Goal: Task Accomplishment & Management: Complete application form

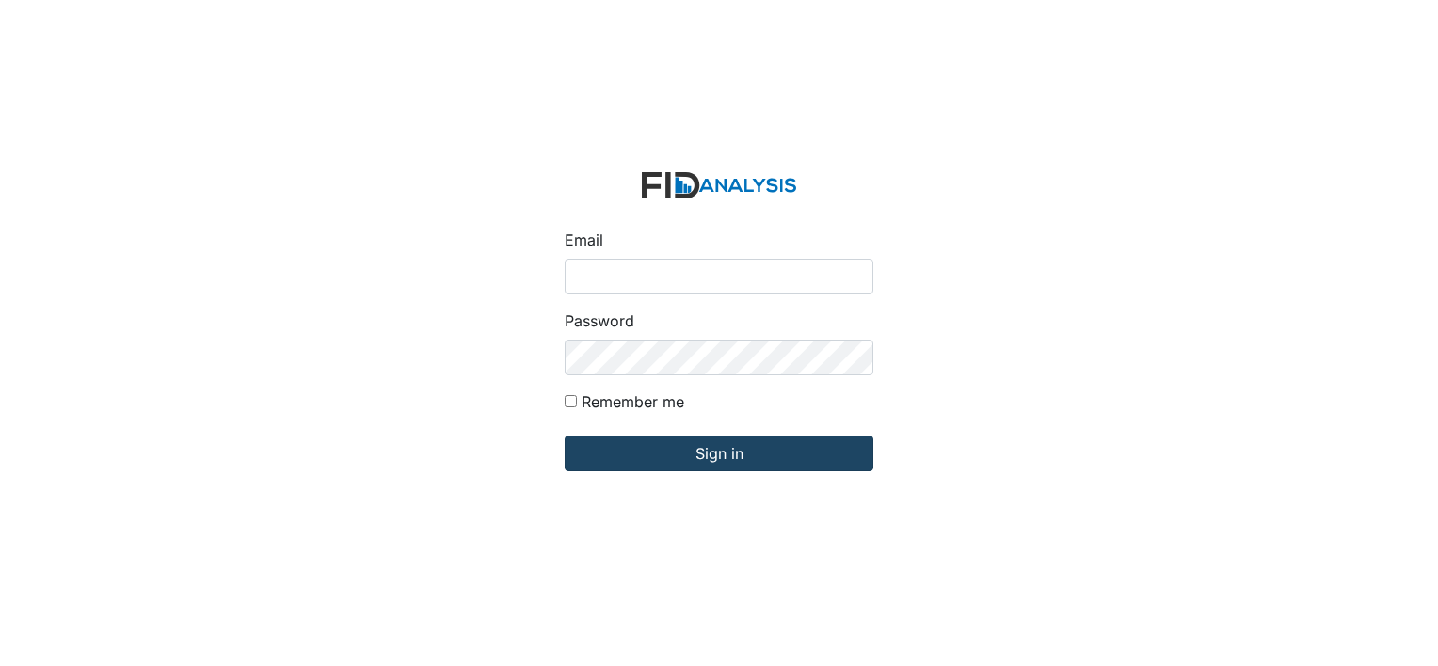
type input "[PERSON_NAME][EMAIL_ADDRESS][DOMAIN_NAME]"
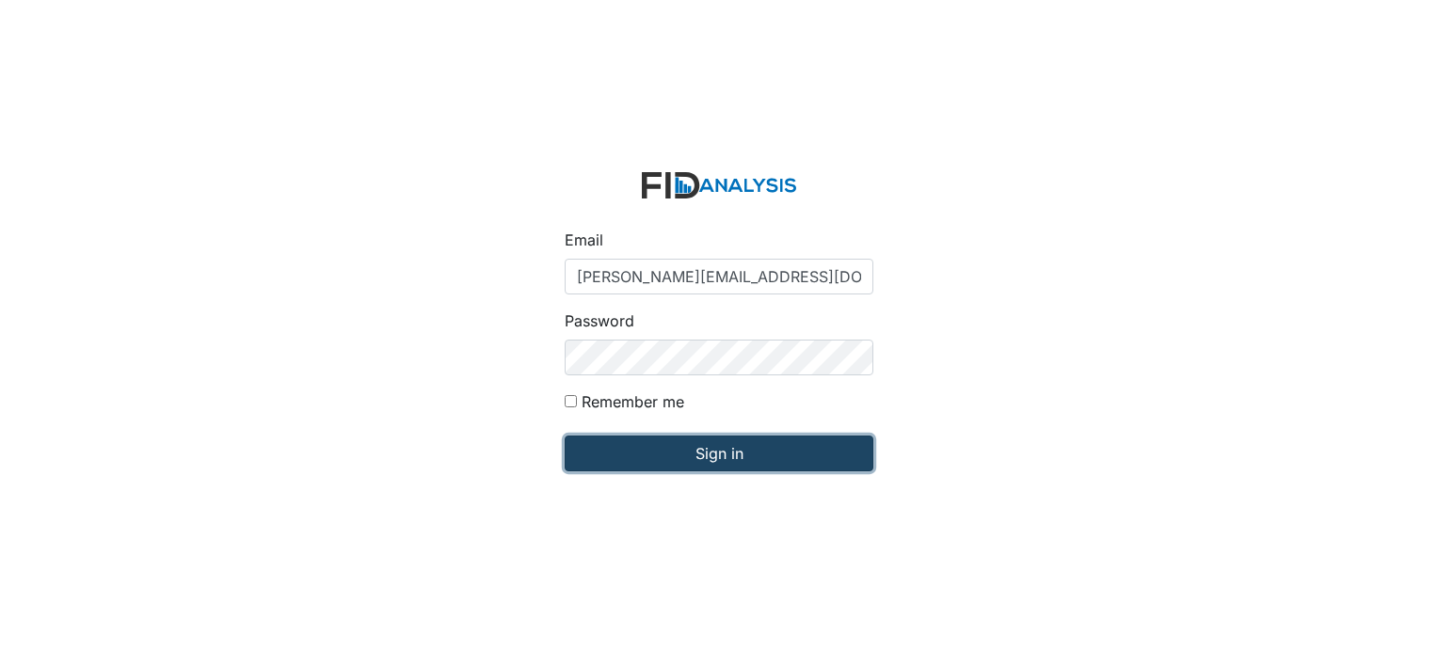
click at [655, 465] on input "Sign in" at bounding box center [719, 454] width 309 height 36
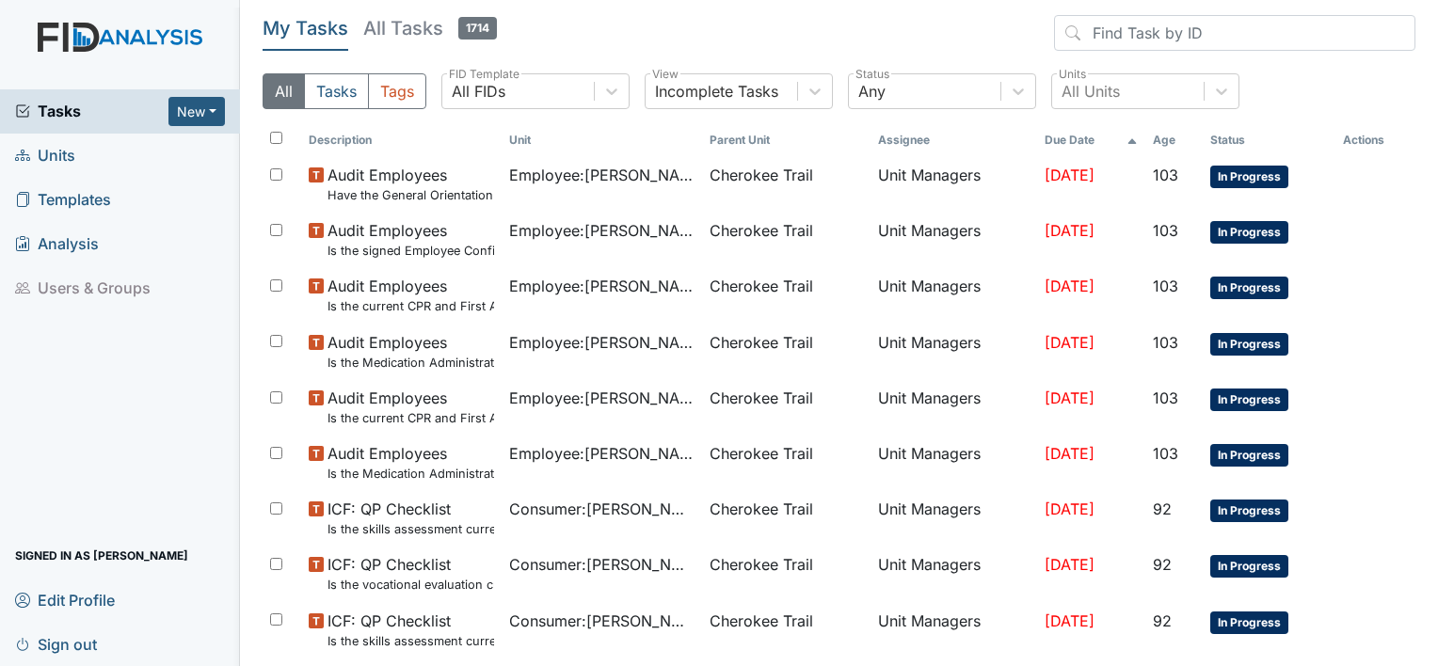
click at [54, 154] on span "Units" at bounding box center [45, 155] width 60 height 29
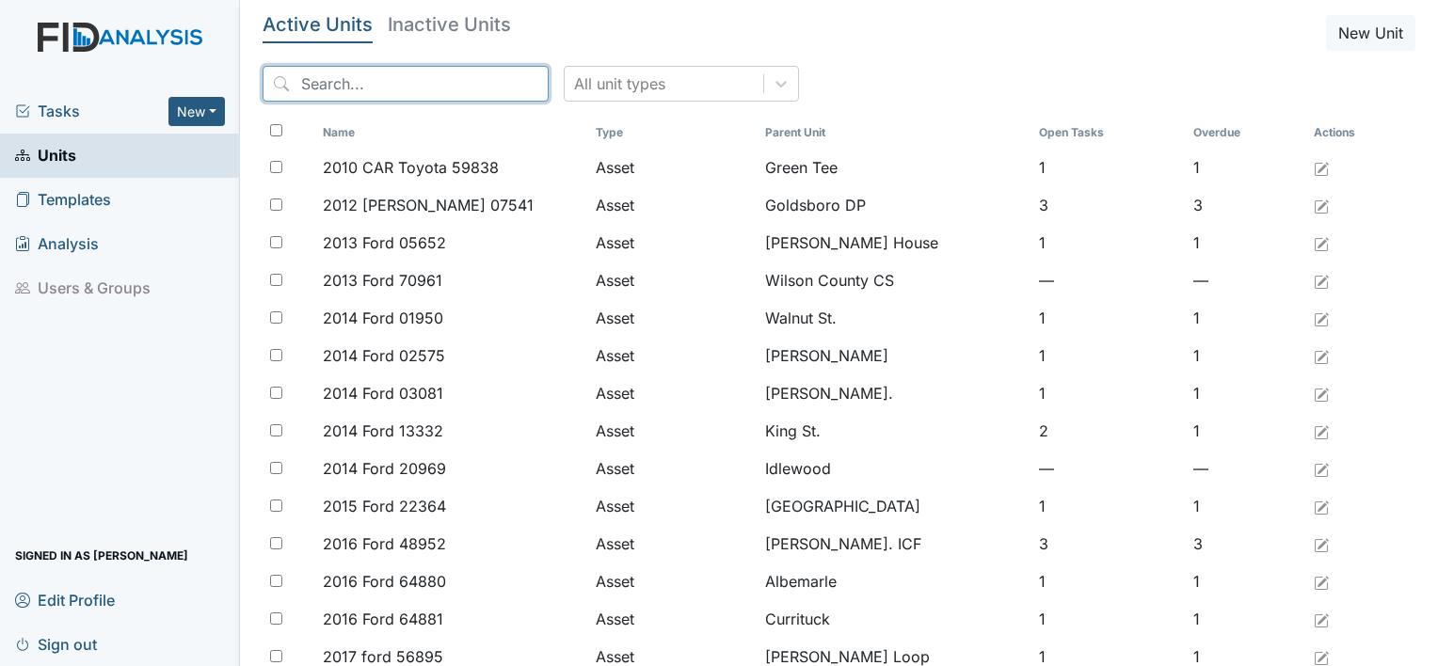
click at [363, 88] on input "search" at bounding box center [406, 84] width 286 height 36
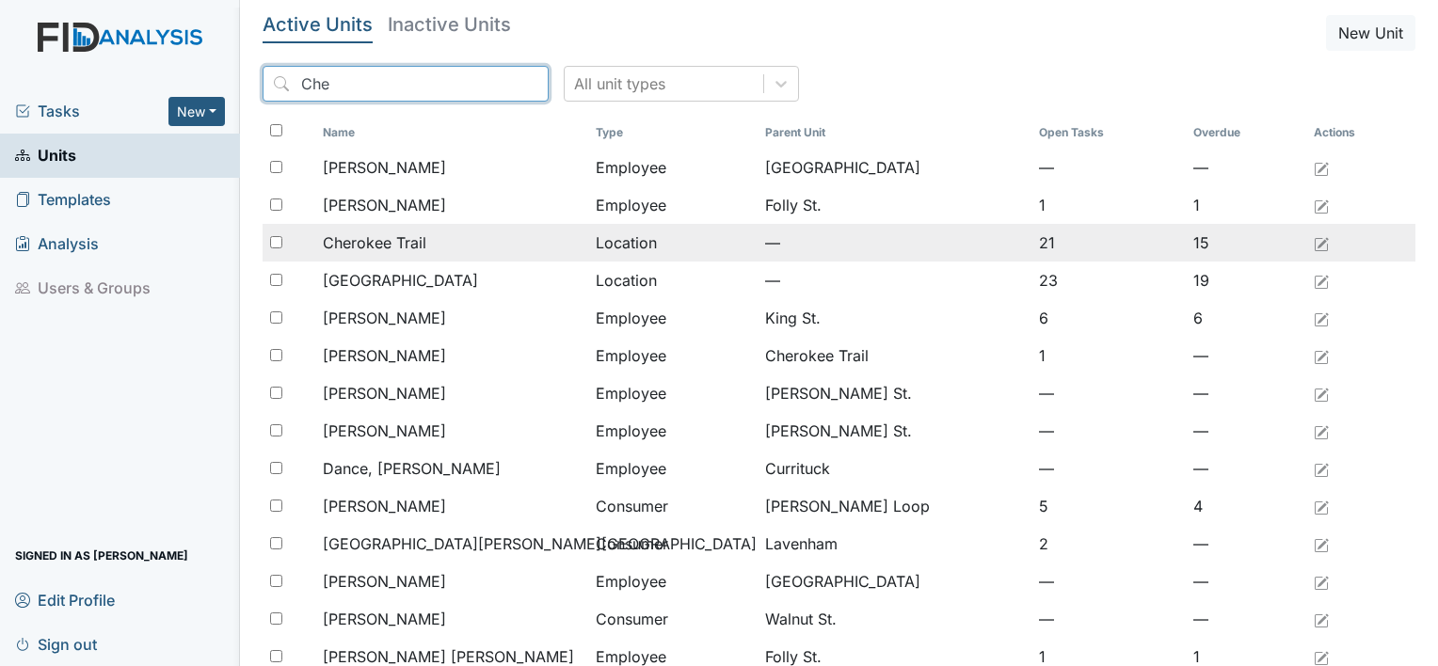
type input "Che"
click at [364, 239] on span "Cherokee Trail" at bounding box center [375, 242] width 104 height 23
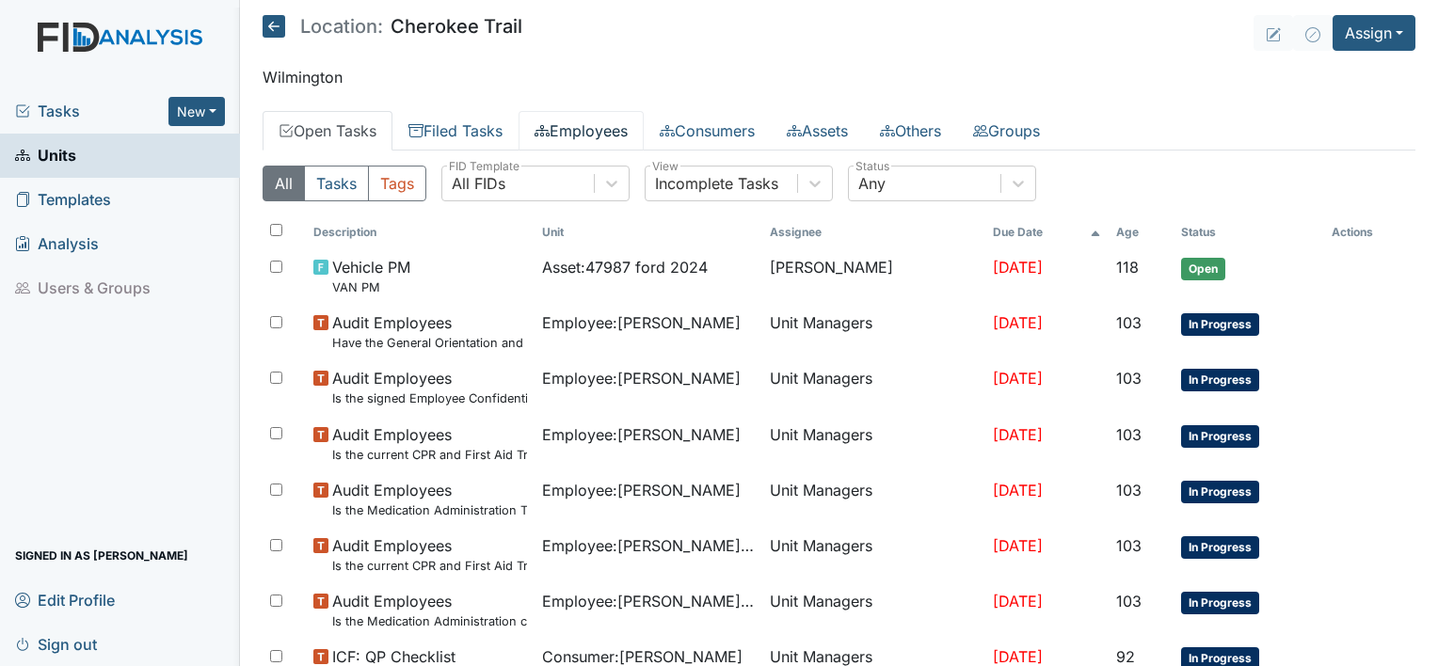
click at [593, 132] on link "Employees" at bounding box center [580, 131] width 125 height 40
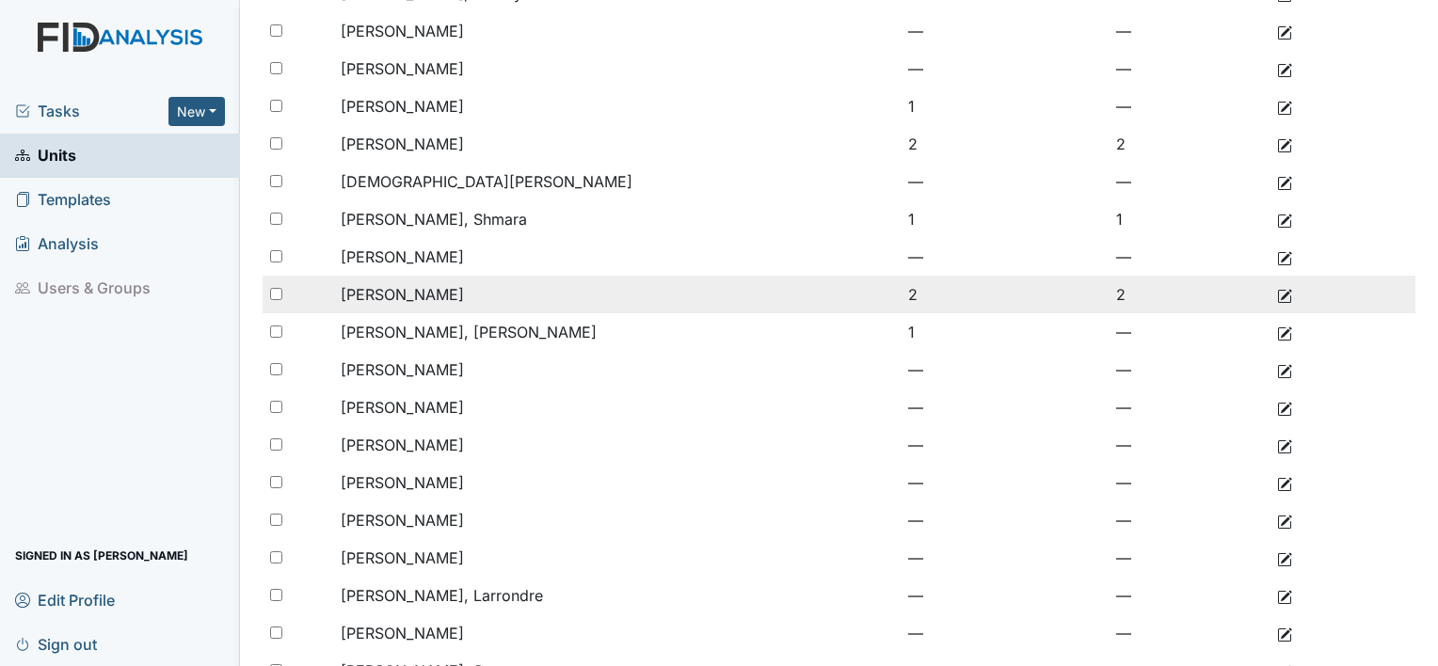
scroll to position [339, 0]
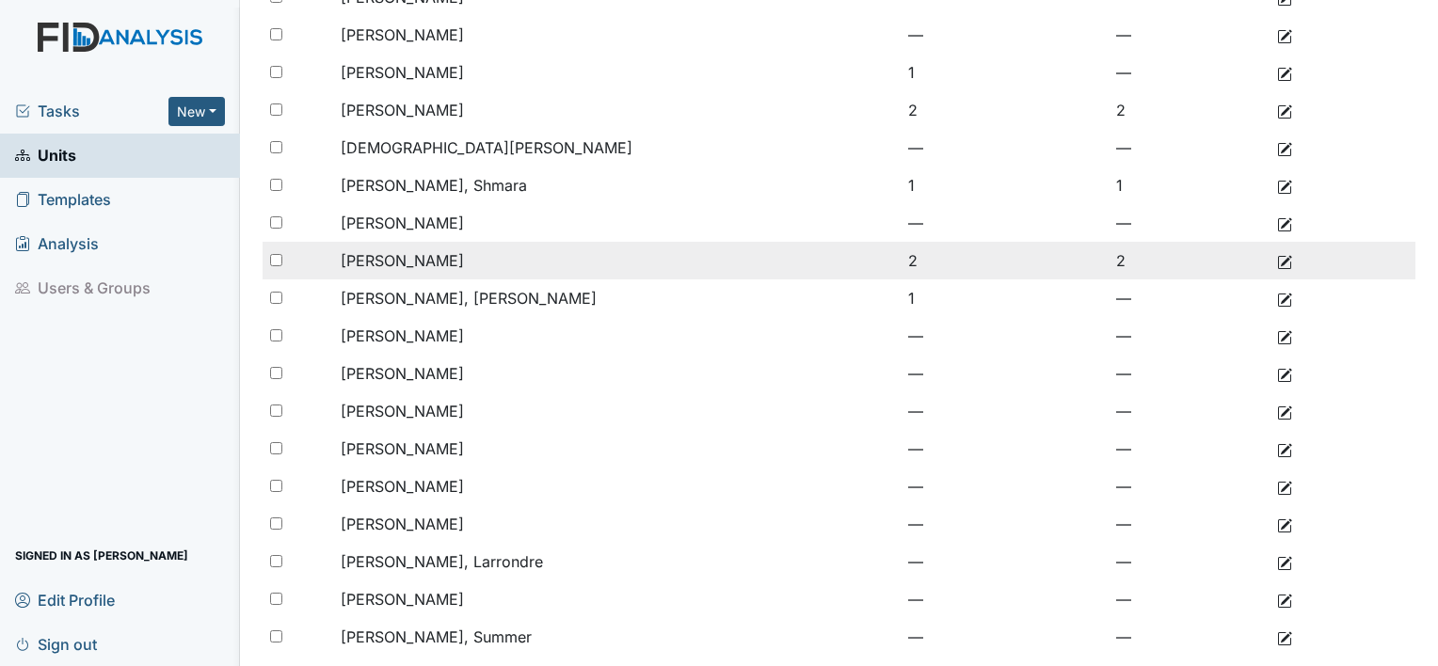
click at [398, 602] on span "Simpson, Terrie" at bounding box center [402, 599] width 123 height 19
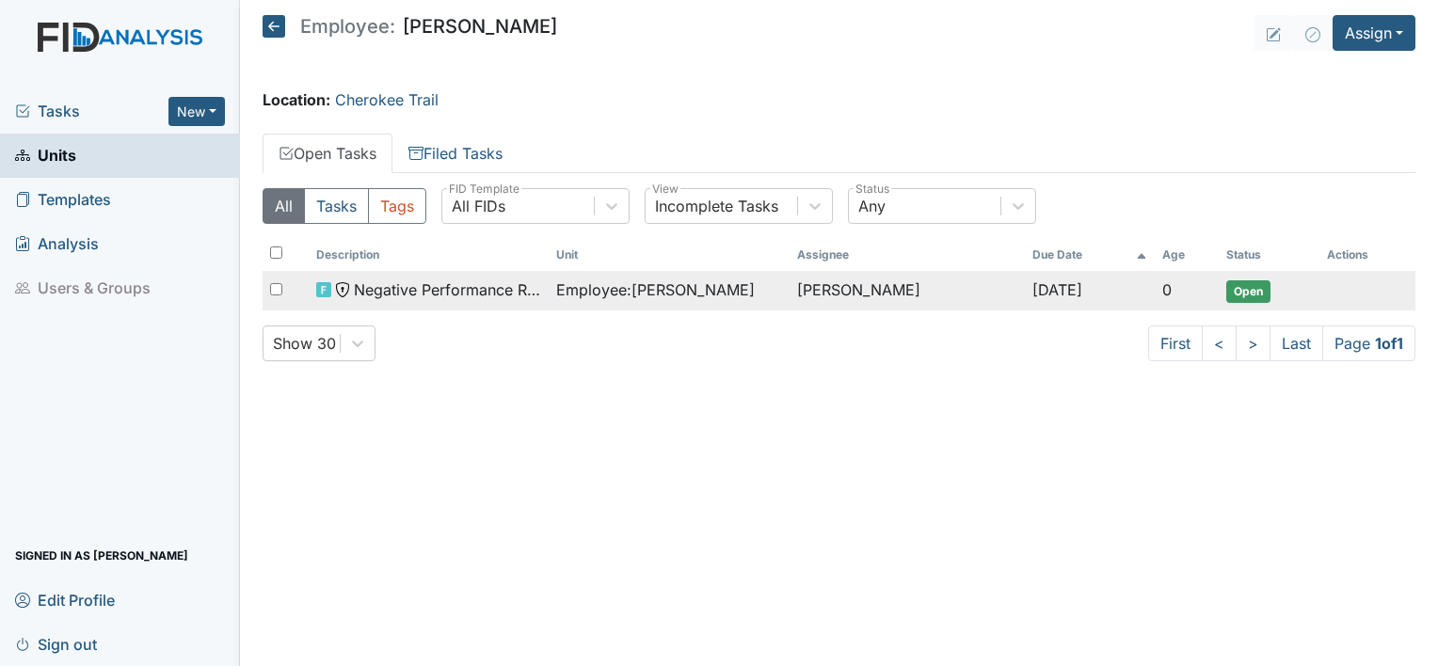
click at [613, 285] on span "Employee : [PERSON_NAME]" at bounding box center [655, 290] width 199 height 23
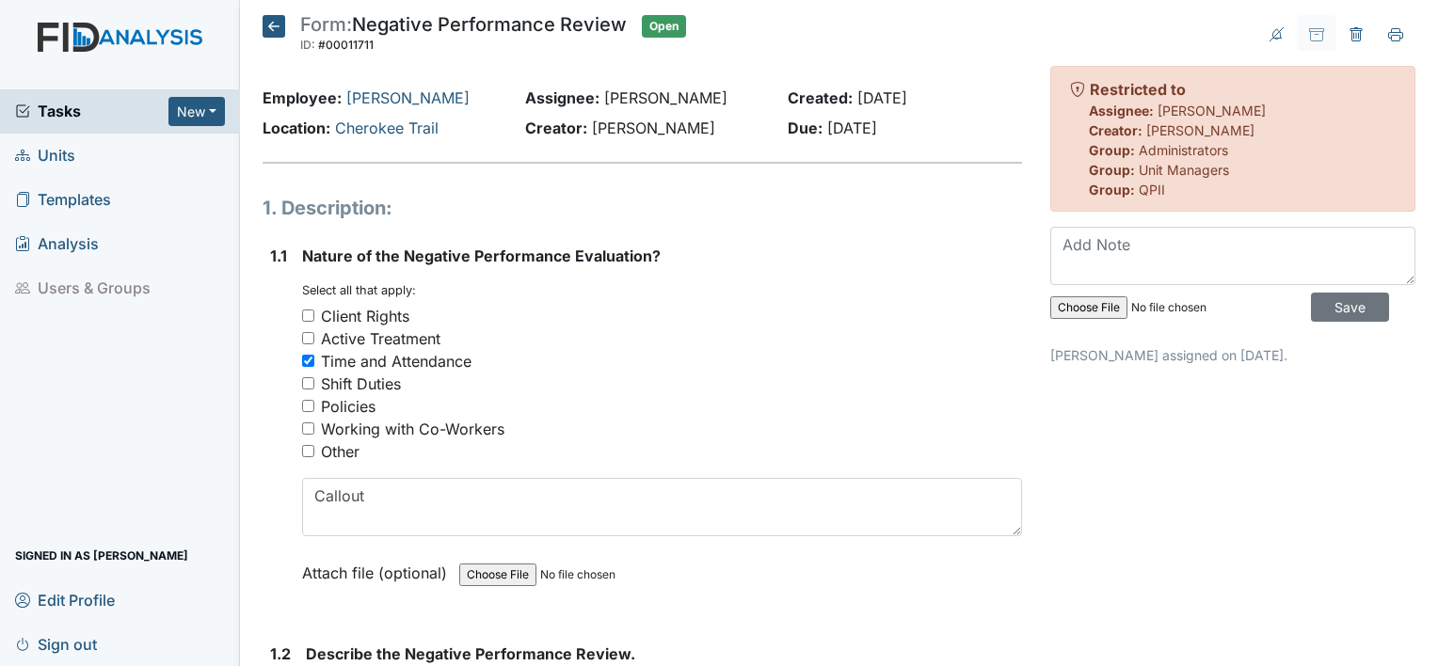
click at [271, 463] on div "1.1" at bounding box center [278, 429] width 17 height 368
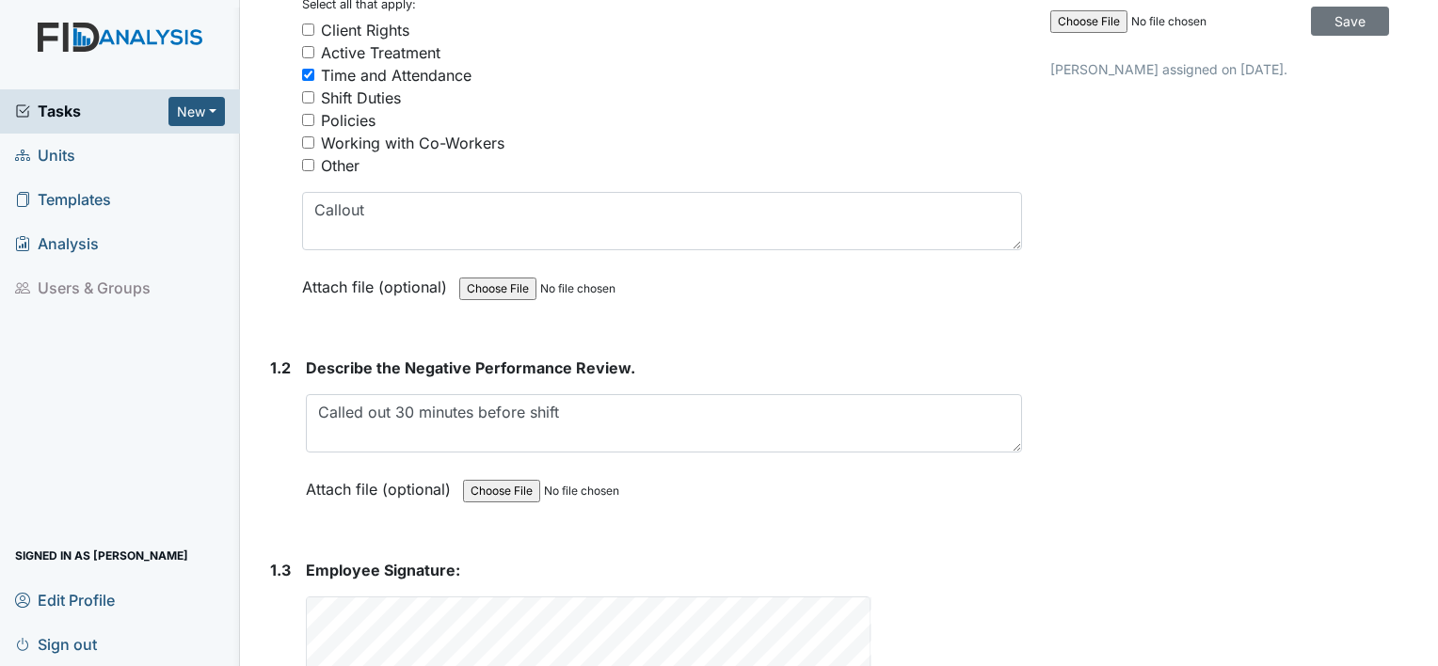
scroll to position [422, 0]
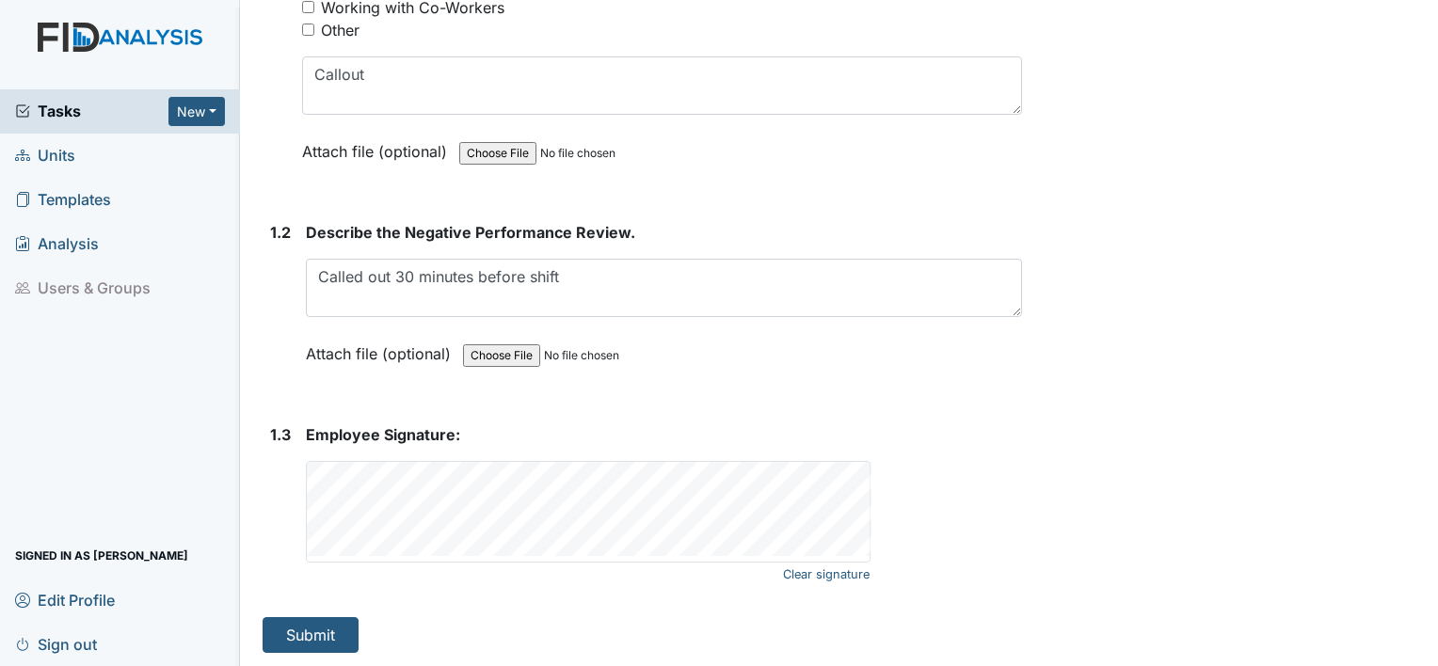
click at [1076, 23] on div "Archive Task × Are you sure you want to archive this task? It will appear as in…" at bounding box center [1232, 124] width 393 height 1060
click at [287, 574] on div "1.3 Employee Signature: Clear signature This field is required." at bounding box center [642, 505] width 759 height 164
click at [888, 385] on div "1. Description: 1.1 Nature of the Negative Performance Evaluation? You must sel…" at bounding box center [642, 212] width 759 height 881
click at [321, 632] on button "Submit" at bounding box center [311, 635] width 96 height 36
